Goal: Information Seeking & Learning: Find specific fact

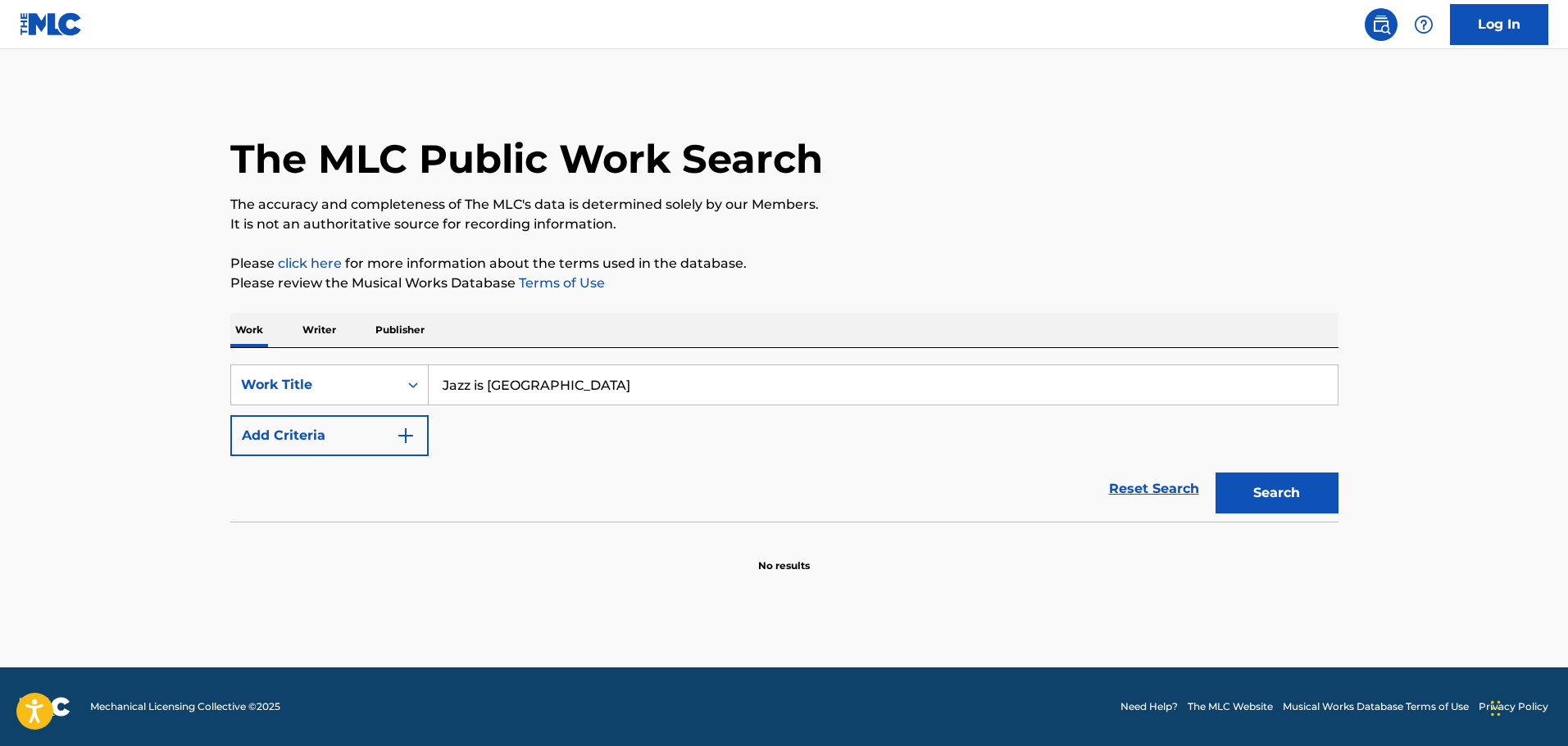
click at [1272, 480] on button "Search" at bounding box center [1277, 492] width 123 height 41
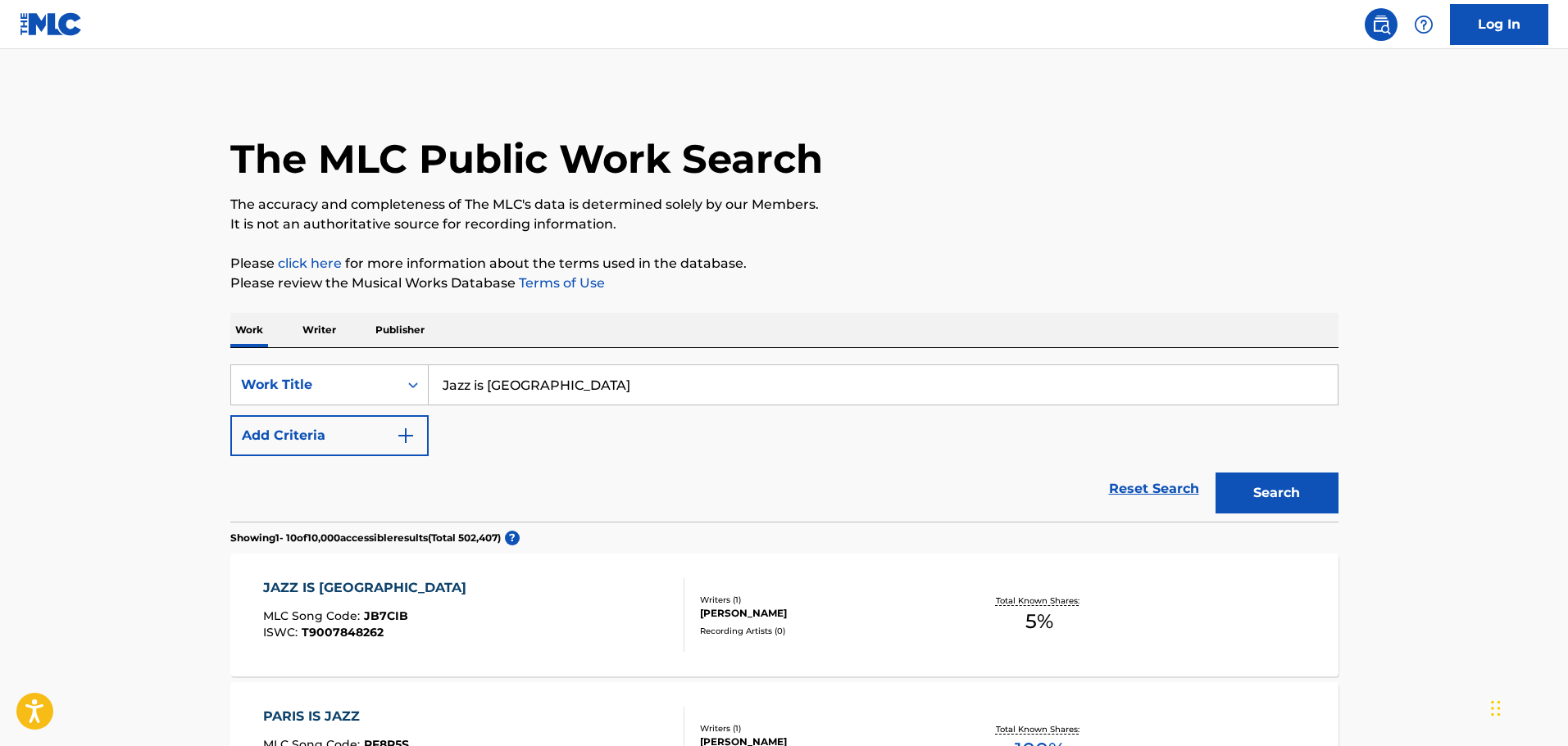
drag, startPoint x: 536, startPoint y: 391, endPoint x: 454, endPoint y: 387, distance: 82.1
click at [447, 386] on input "Jazz is [GEOGRAPHIC_DATA]" at bounding box center [883, 386] width 909 height 40
paste input "Je T’aime…Moi Non Plu"
click at [451, 387] on input "JJe T’aime…Moi Non Plus" at bounding box center [883, 386] width 909 height 40
type input "Je T’aime…Moi Non Plus"
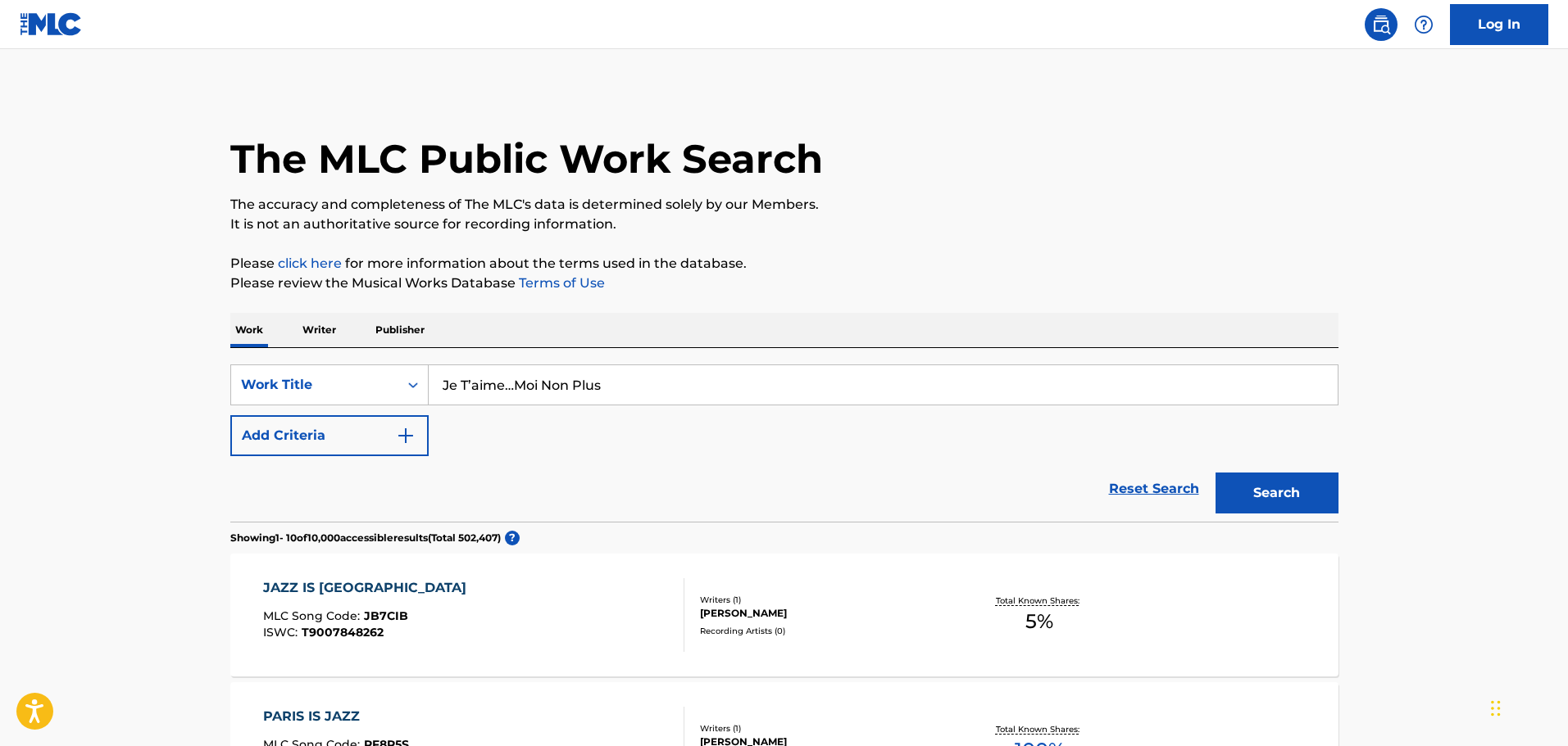
click at [1216, 472] on button "Search" at bounding box center [1277, 492] width 123 height 41
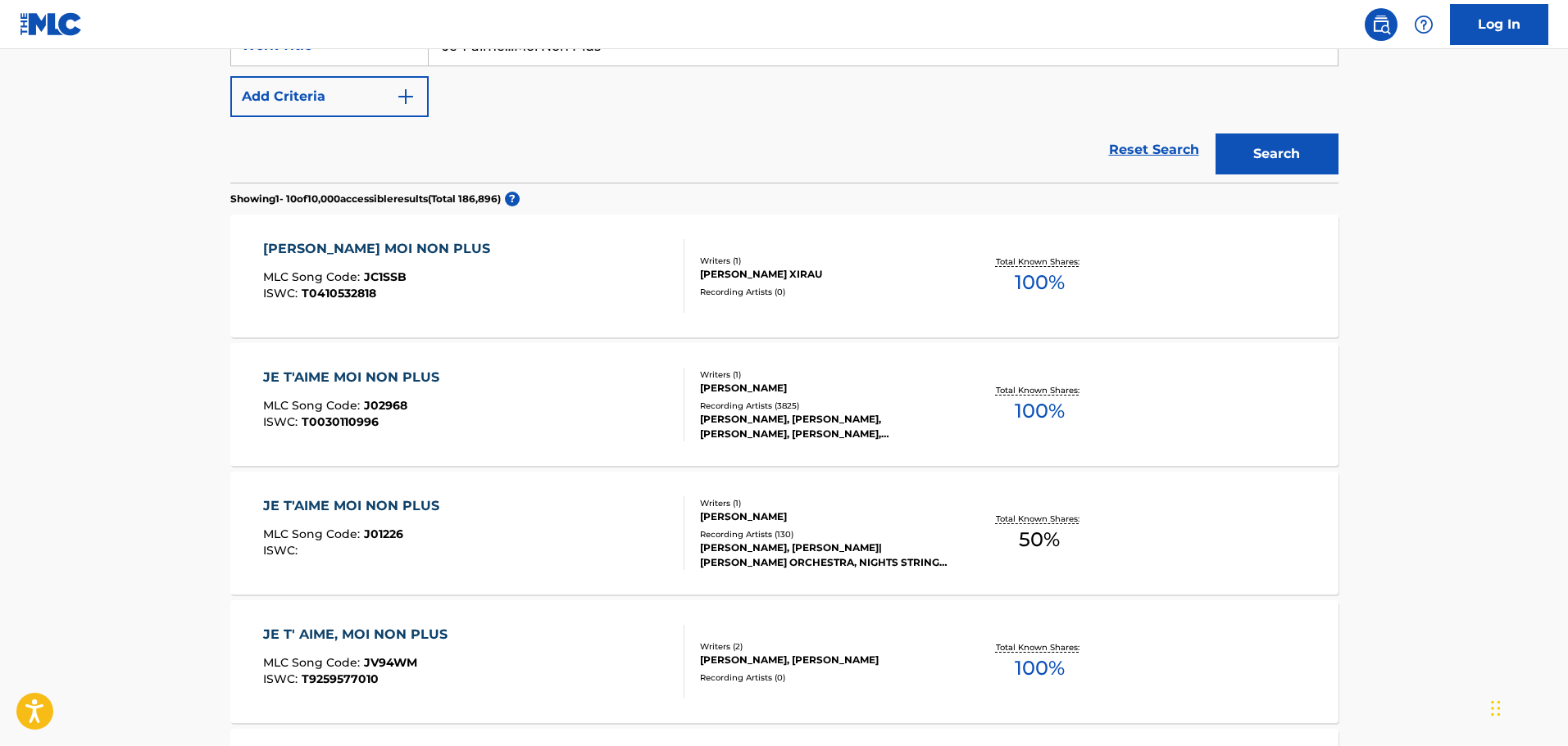
scroll to position [410, 0]
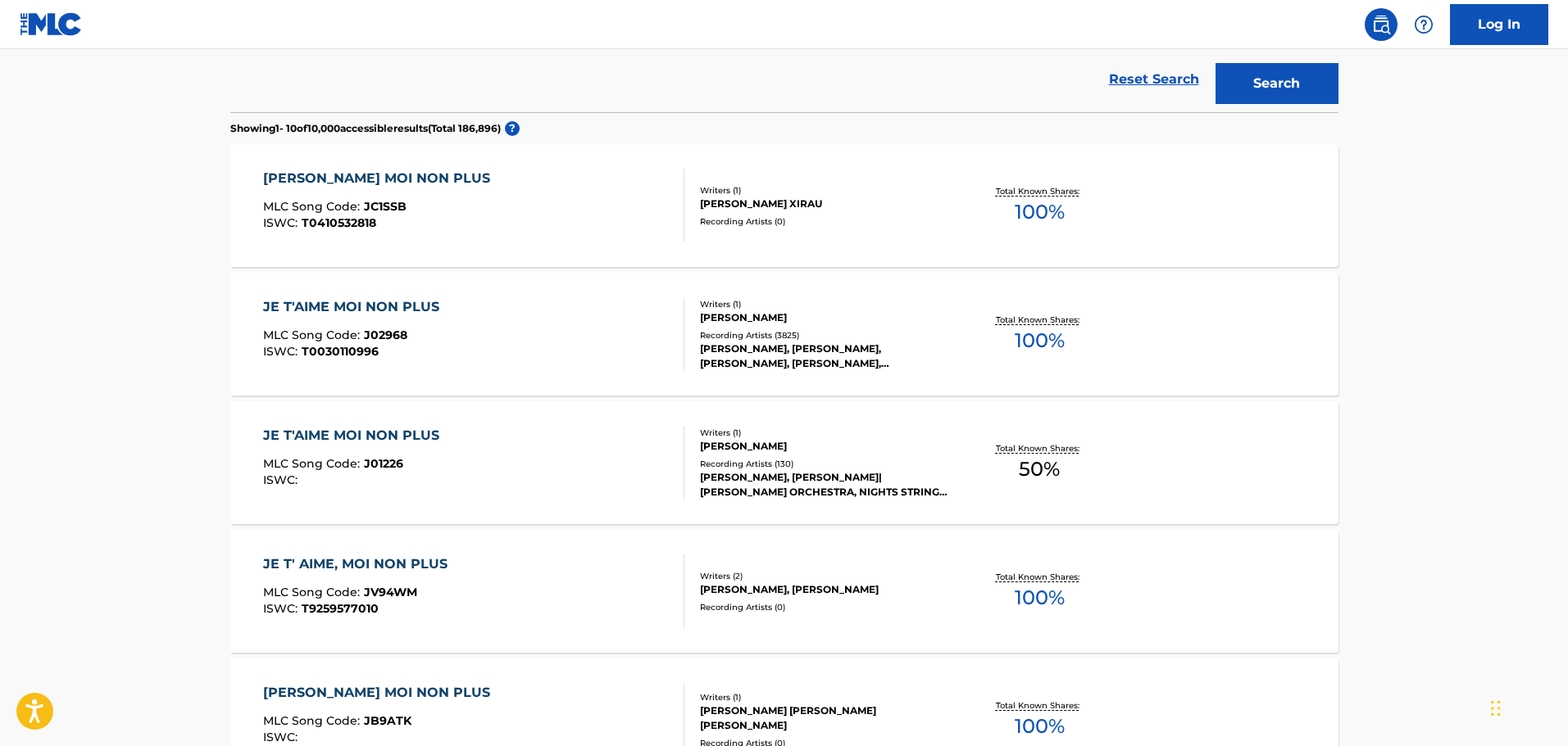
click at [321, 431] on div "JE T'AIME MOI NON PLUS" at bounding box center [355, 436] width 184 height 20
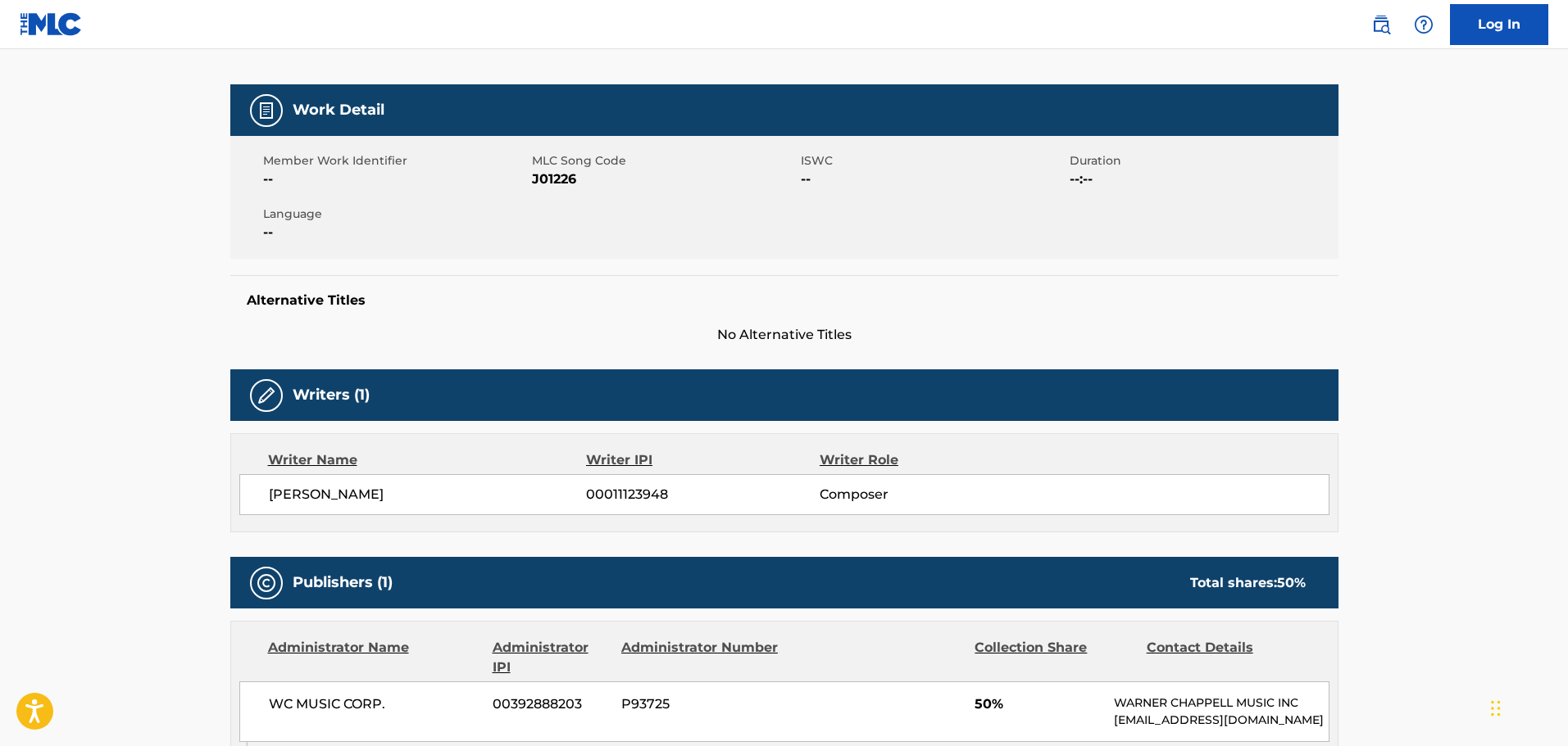
scroll to position [125, 0]
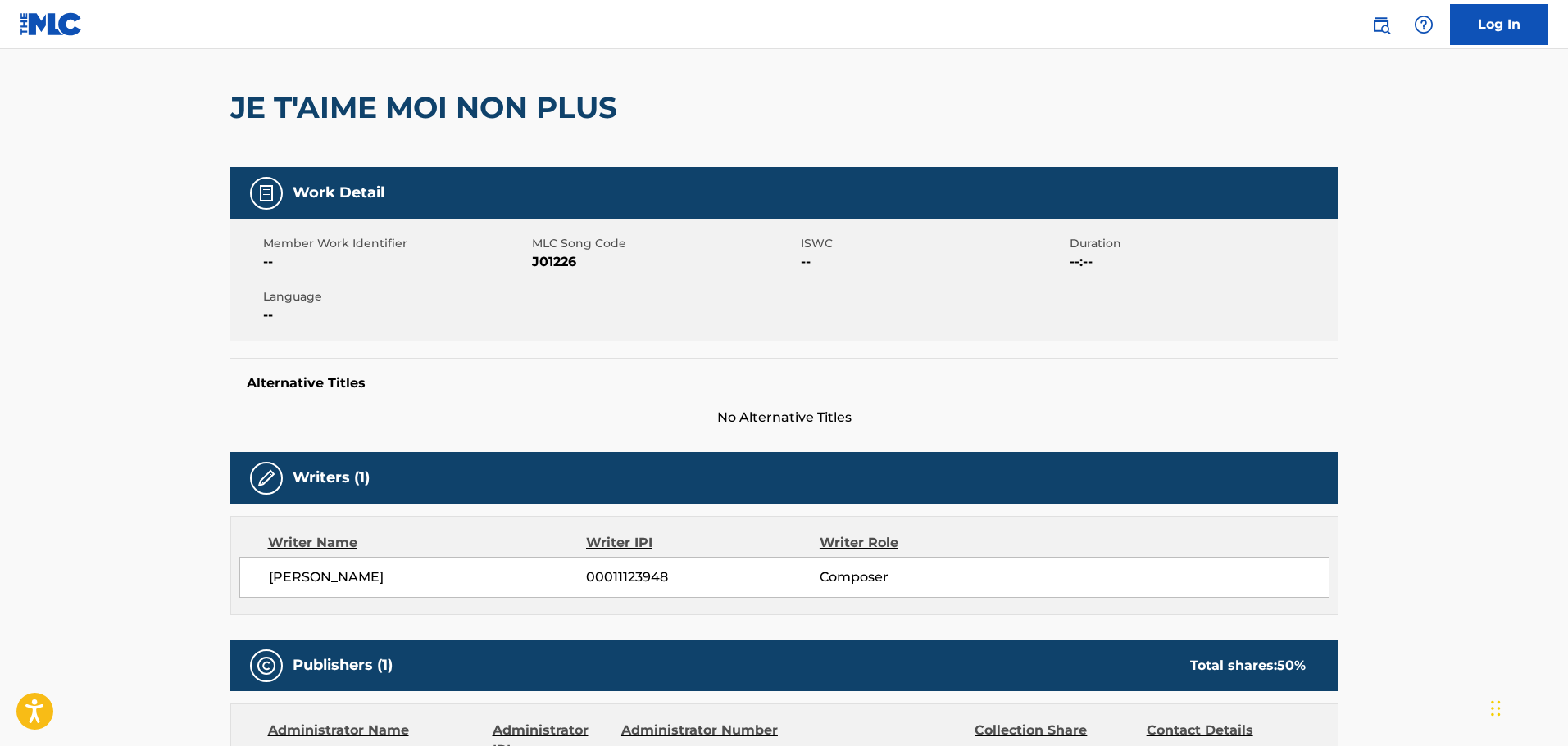
drag, startPoint x: 427, startPoint y: 577, endPoint x: 291, endPoint y: 577, distance: 136.0
click at [273, 587] on div "[PERSON_NAME] 00011123948 Composer" at bounding box center [784, 577] width 1090 height 41
